Goal: Task Accomplishment & Management: Manage account settings

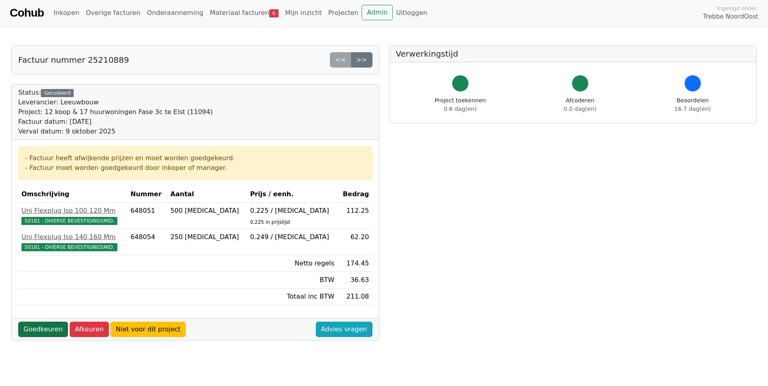
click at [52, 327] on link "Goedkeuren" at bounding box center [43, 329] width 50 height 15
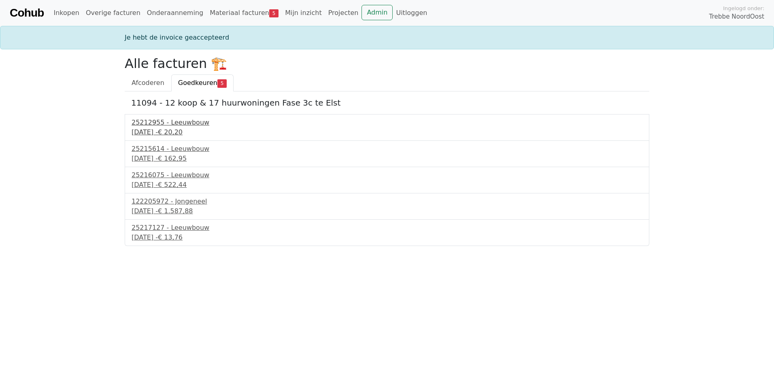
click at [184, 120] on div "25212955 - Leeuwbouw" at bounding box center [387, 123] width 511 height 10
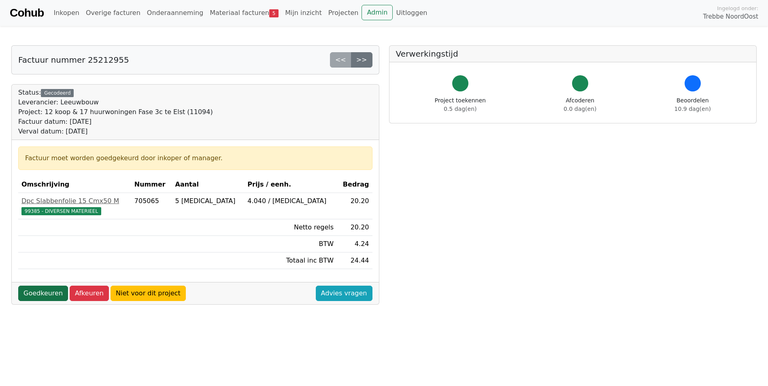
click at [40, 291] on link "Goedkeuren" at bounding box center [43, 293] width 50 height 15
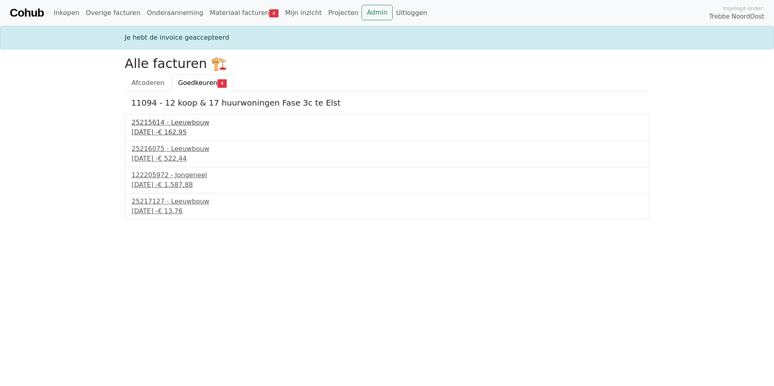
click at [178, 118] on div "25215614 - Leeuwbouw" at bounding box center [387, 123] width 511 height 10
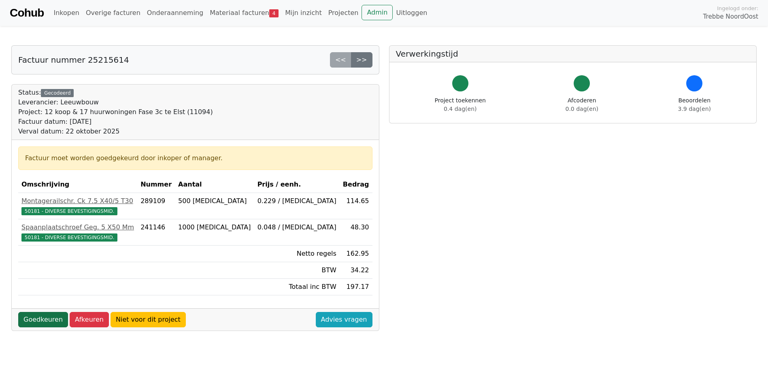
click at [46, 320] on link "Goedkeuren" at bounding box center [43, 319] width 50 height 15
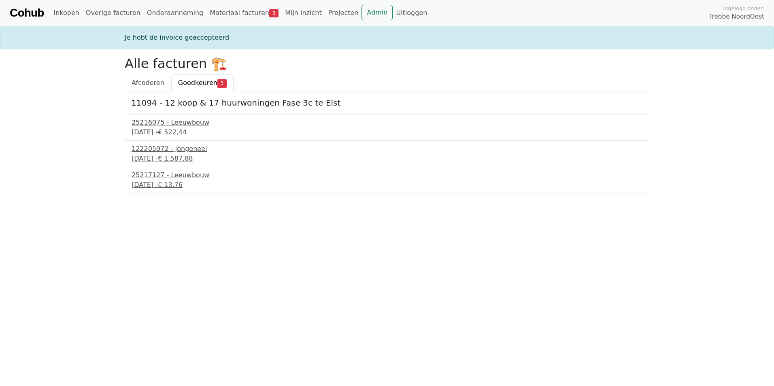
click at [185, 132] on div "23 september 2025 - € 522,44" at bounding box center [387, 132] width 511 height 10
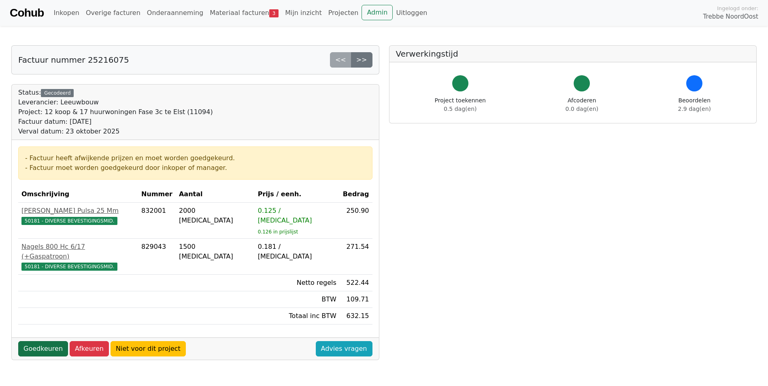
click at [36, 341] on link "Goedkeuren" at bounding box center [43, 348] width 50 height 15
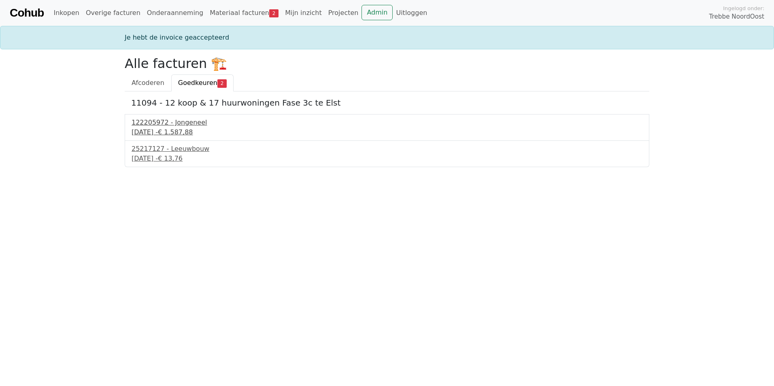
click at [172, 127] on div "122205972 - Jongeneel" at bounding box center [387, 123] width 511 height 10
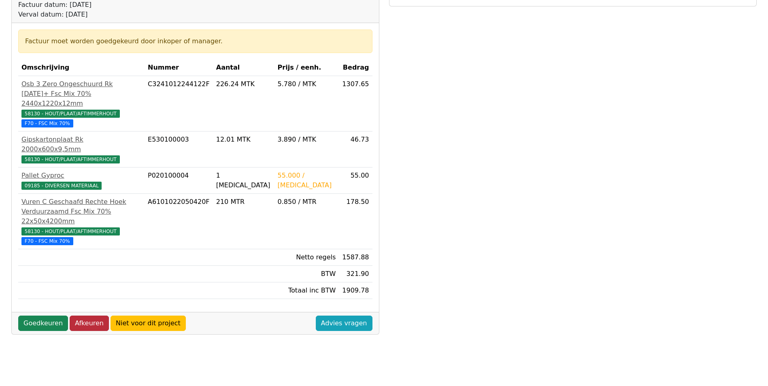
scroll to position [121, 0]
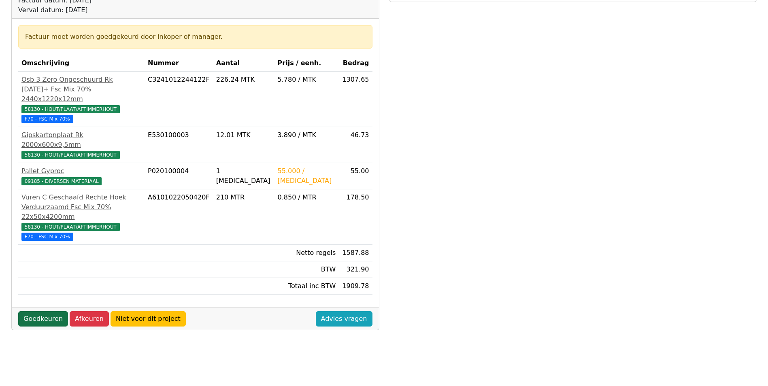
click at [52, 311] on link "Goedkeuren" at bounding box center [43, 318] width 50 height 15
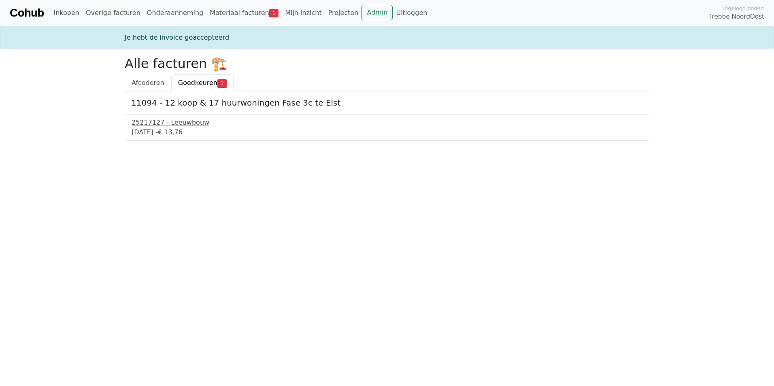
click at [160, 134] on div "25 september 2025 - € 13,76" at bounding box center [387, 132] width 511 height 10
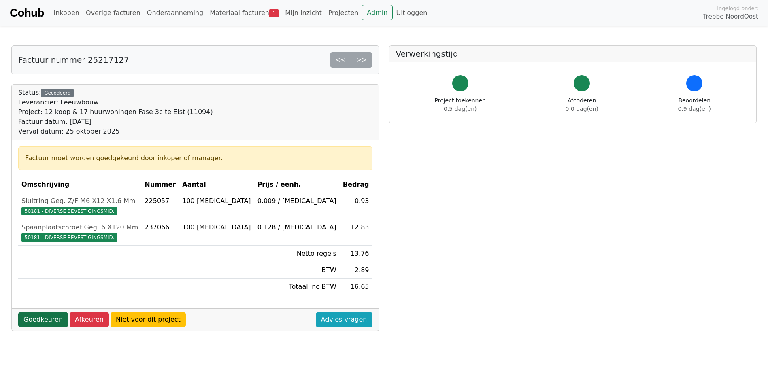
click at [39, 320] on link "Goedkeuren" at bounding box center [43, 319] width 50 height 15
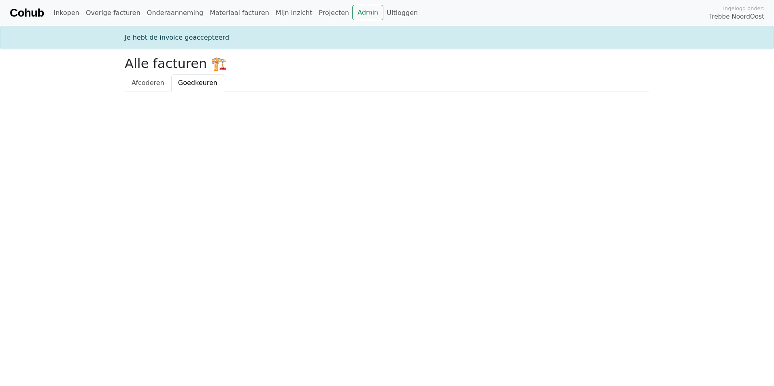
click at [589, 91] on html "Cohub Inkopen Overige facturen Onderaanneming Materiaal facturen Mijn inzicht P…" at bounding box center [387, 45] width 774 height 91
